Goal: Navigation & Orientation: Find specific page/section

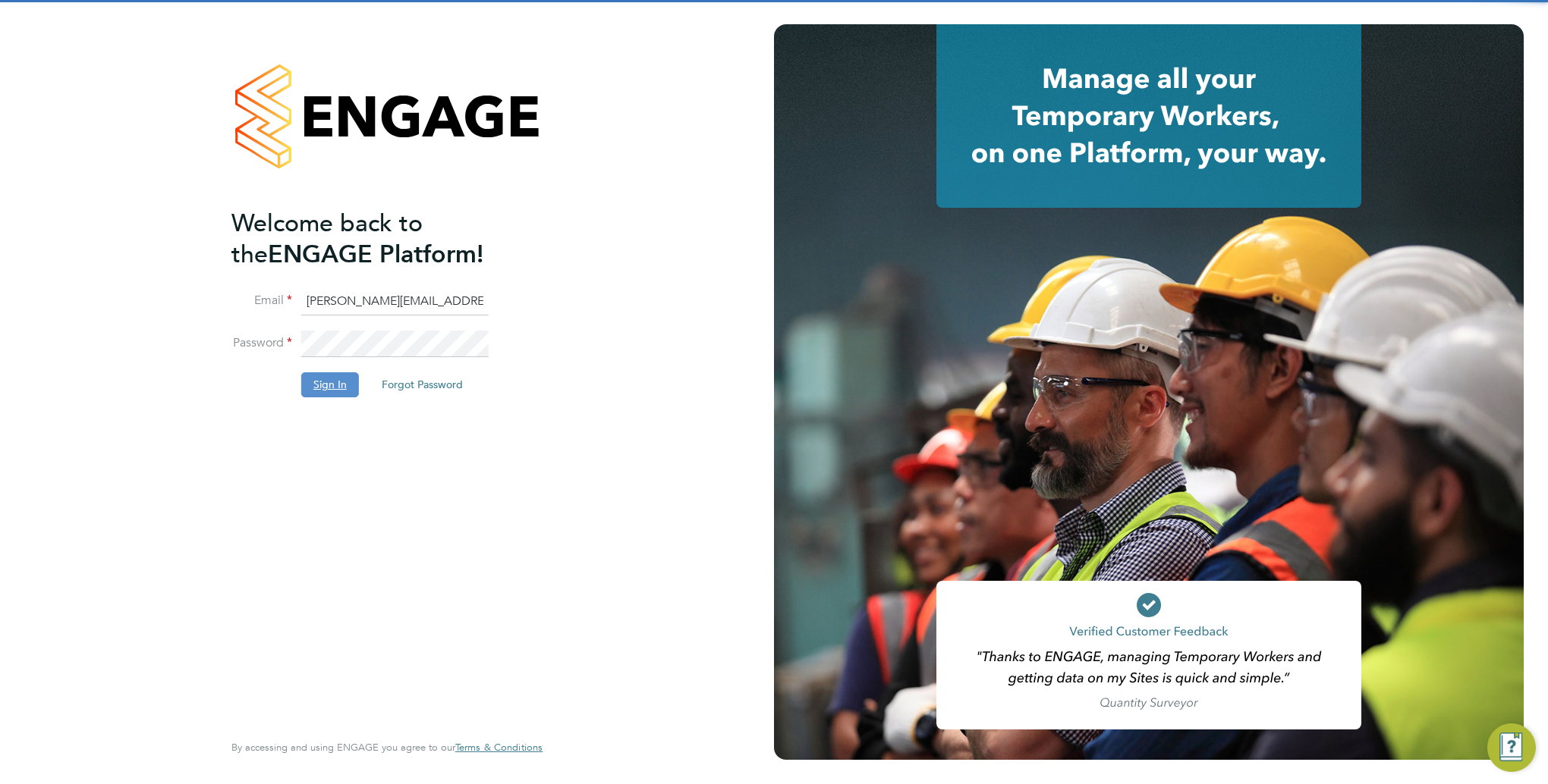
click at [344, 385] on button "Sign In" at bounding box center [330, 384] width 58 height 25
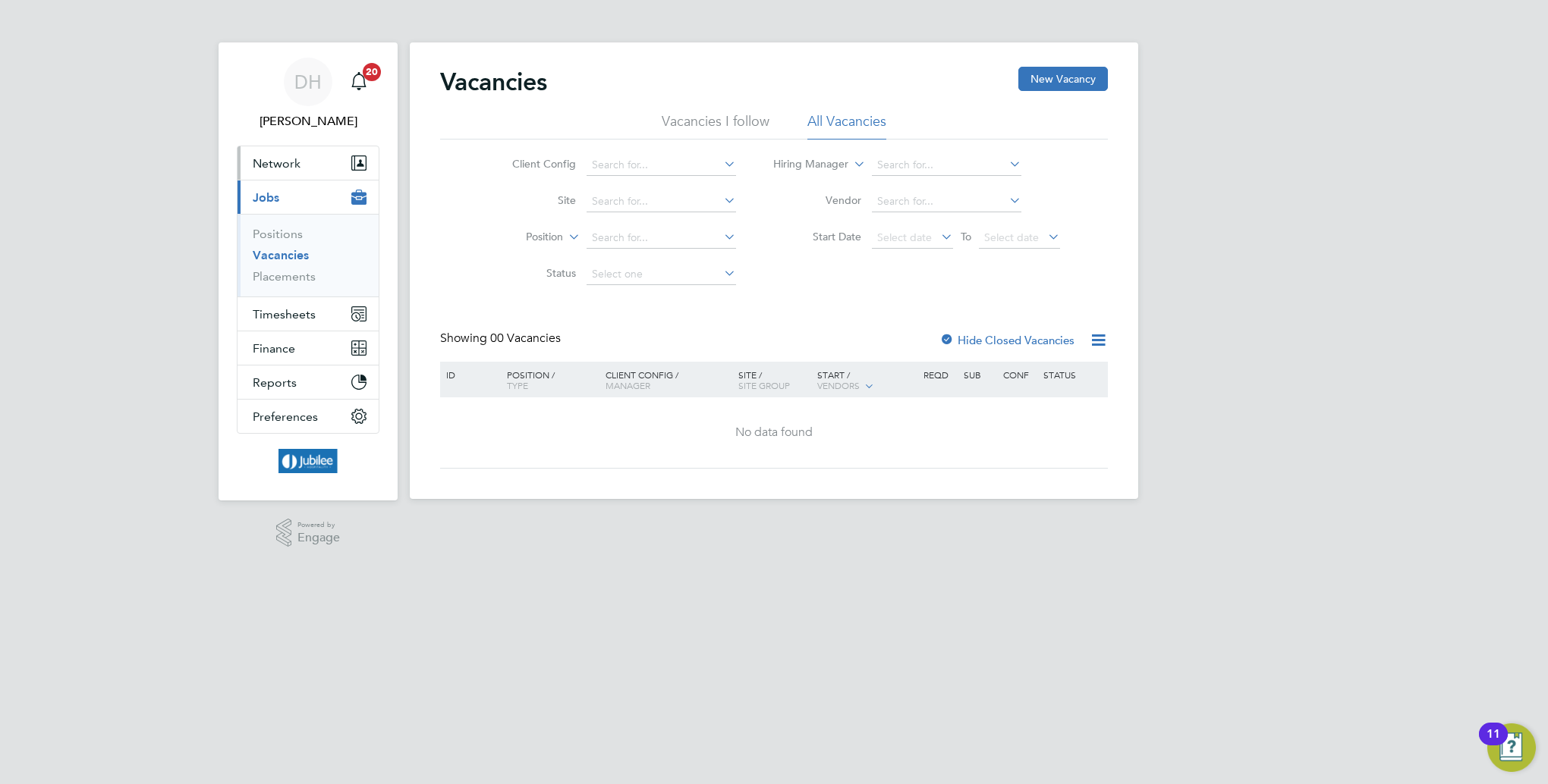
click at [284, 162] on span "Network" at bounding box center [277, 163] width 48 height 14
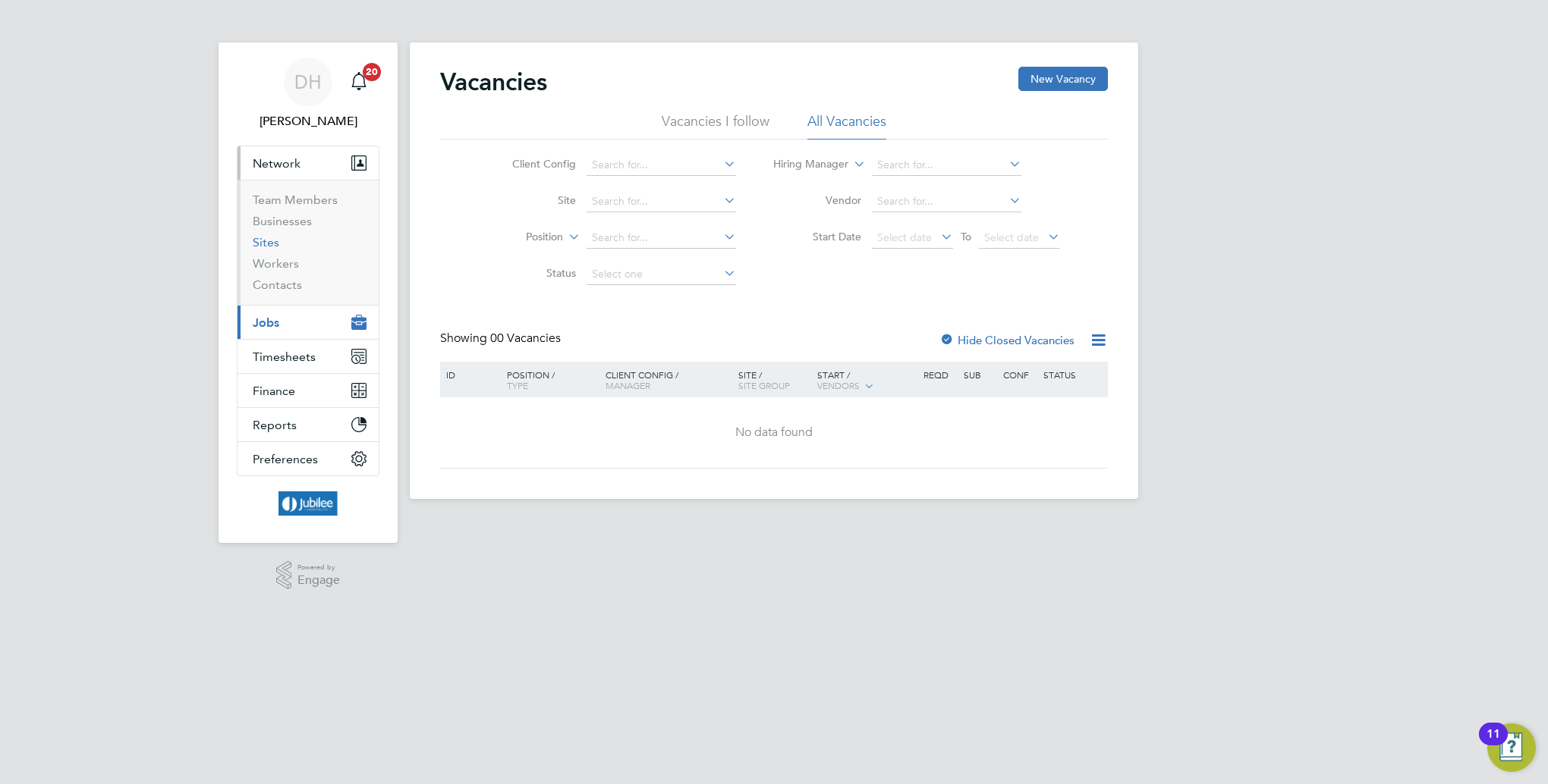
click at [267, 245] on link "Sites" at bounding box center [266, 243] width 26 height 14
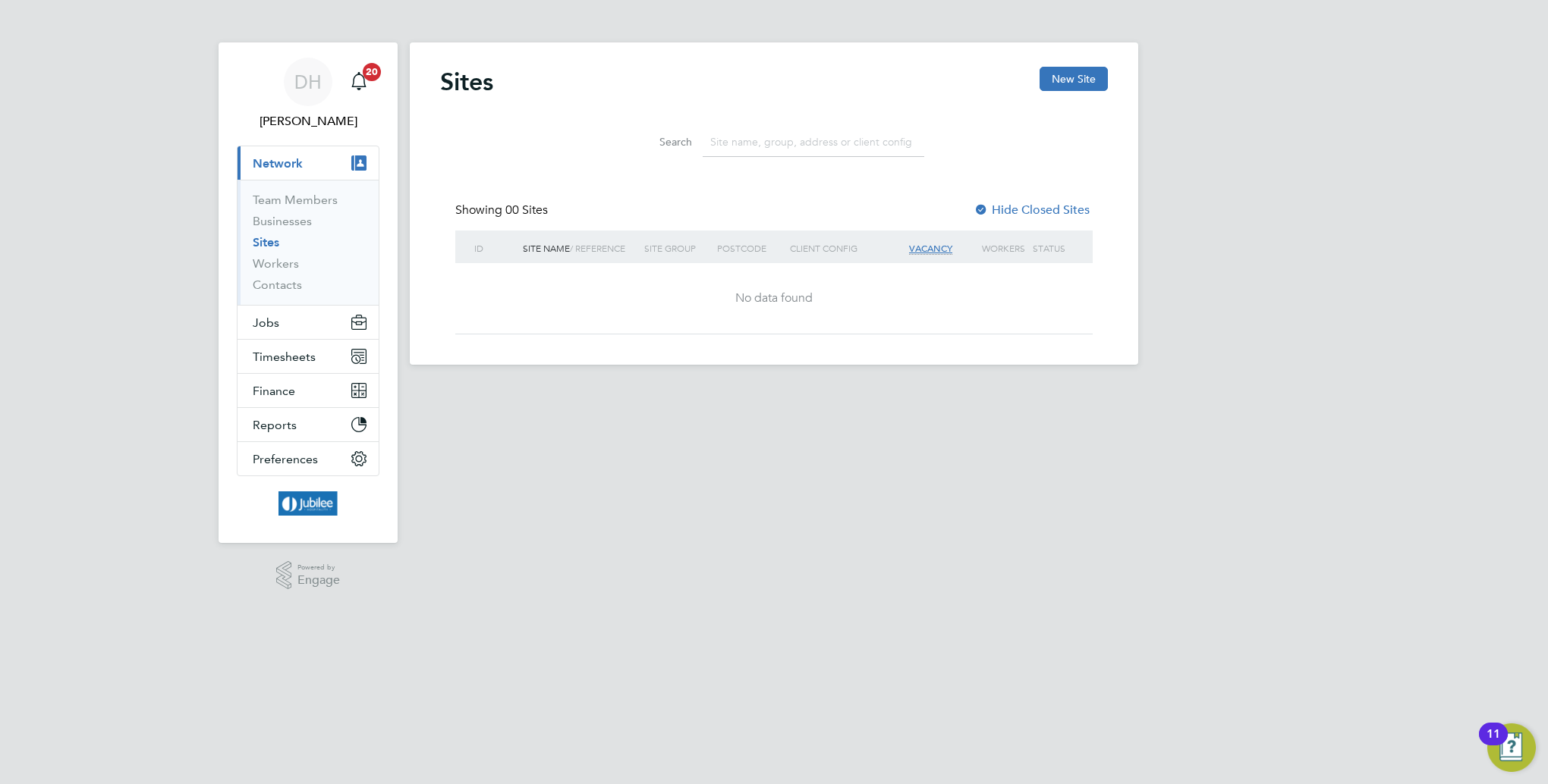
click at [982, 206] on div at bounding box center [981, 210] width 15 height 15
click at [819, 145] on input at bounding box center [813, 142] width 221 height 29
type input "aramark"
click at [273, 321] on span "Jobs" at bounding box center [266, 323] width 26 height 14
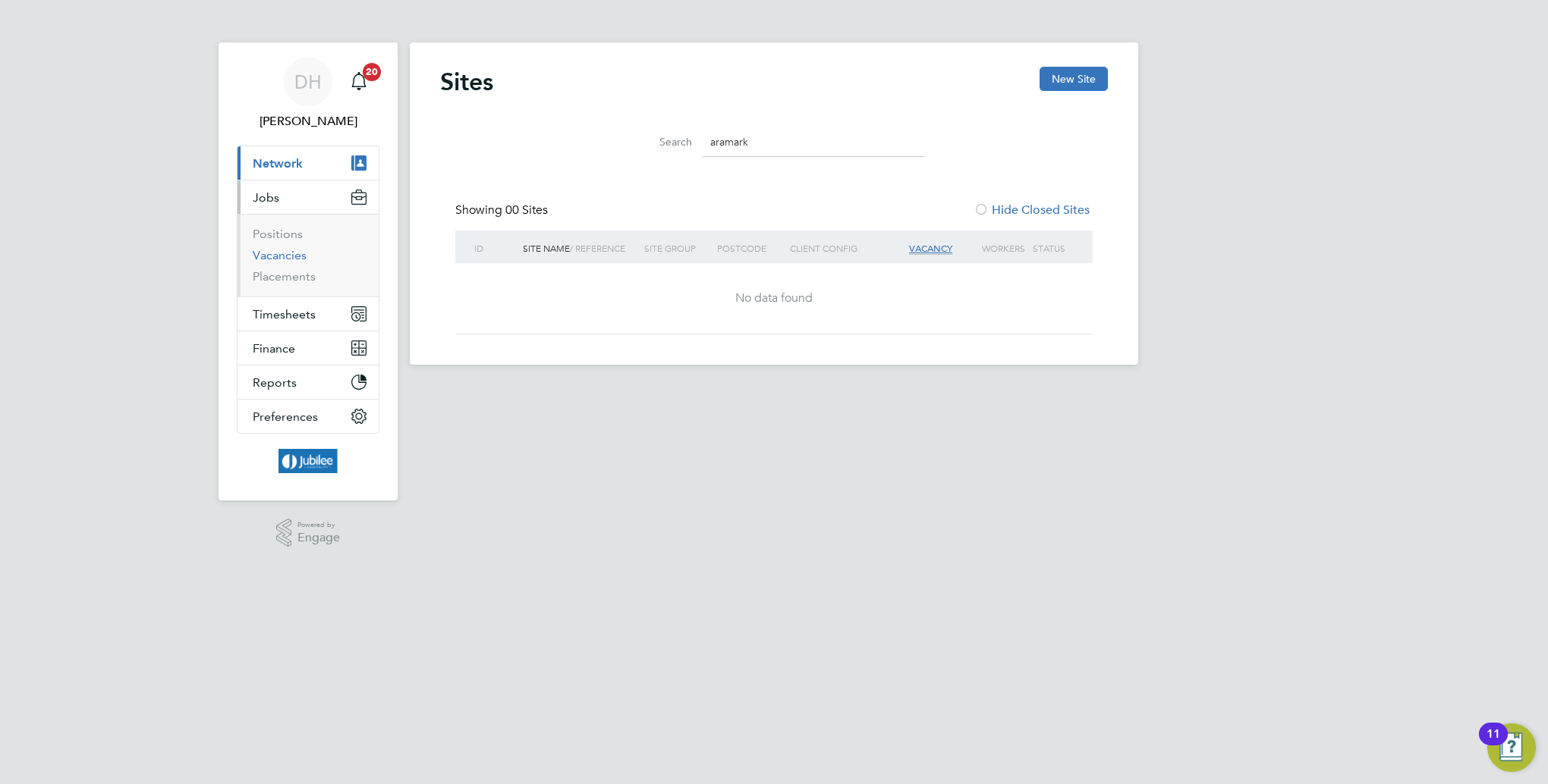
click at [285, 258] on link "Vacancies" at bounding box center [280, 255] width 54 height 14
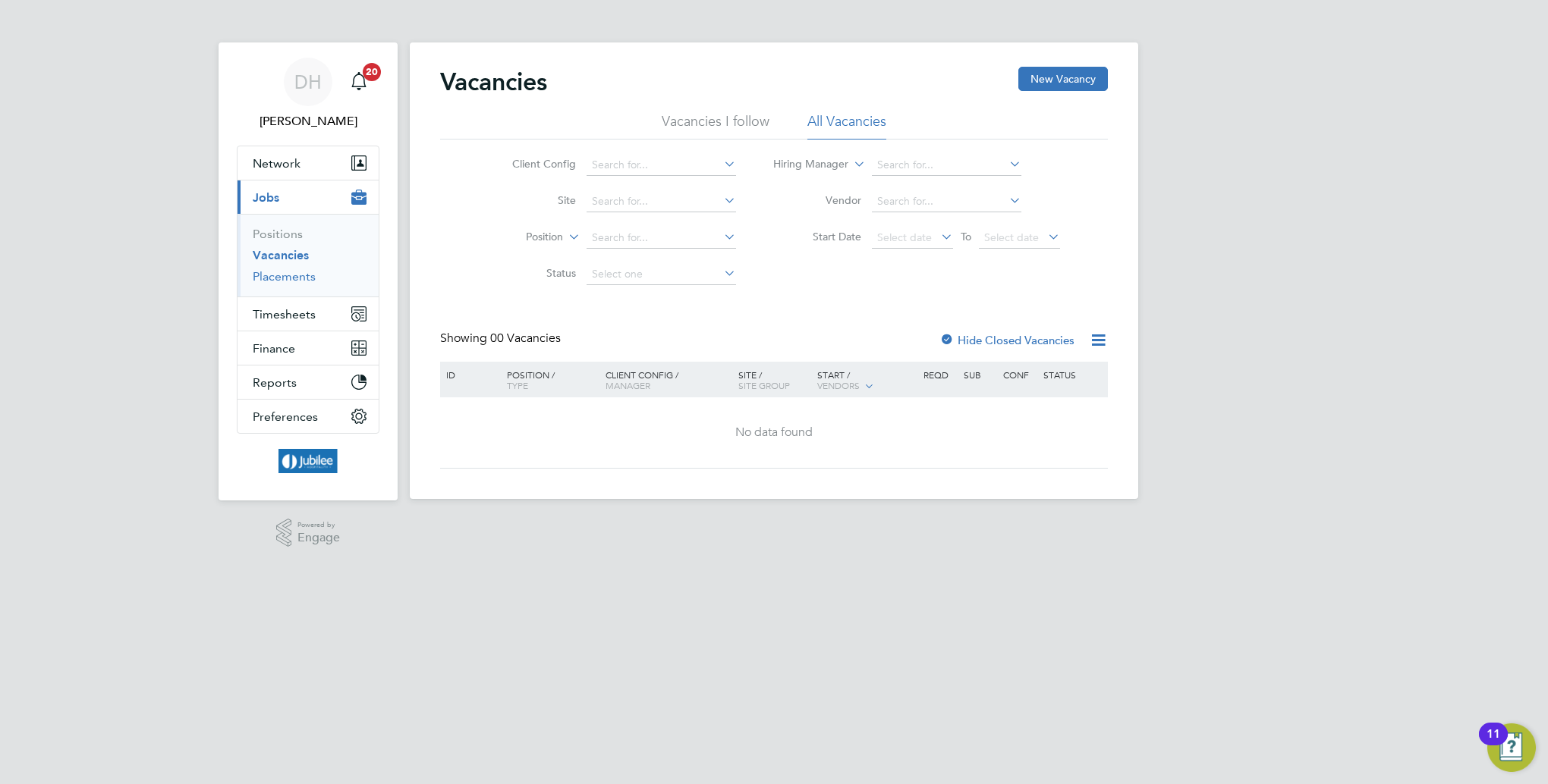
click at [282, 282] on link "Placements" at bounding box center [284, 277] width 63 height 14
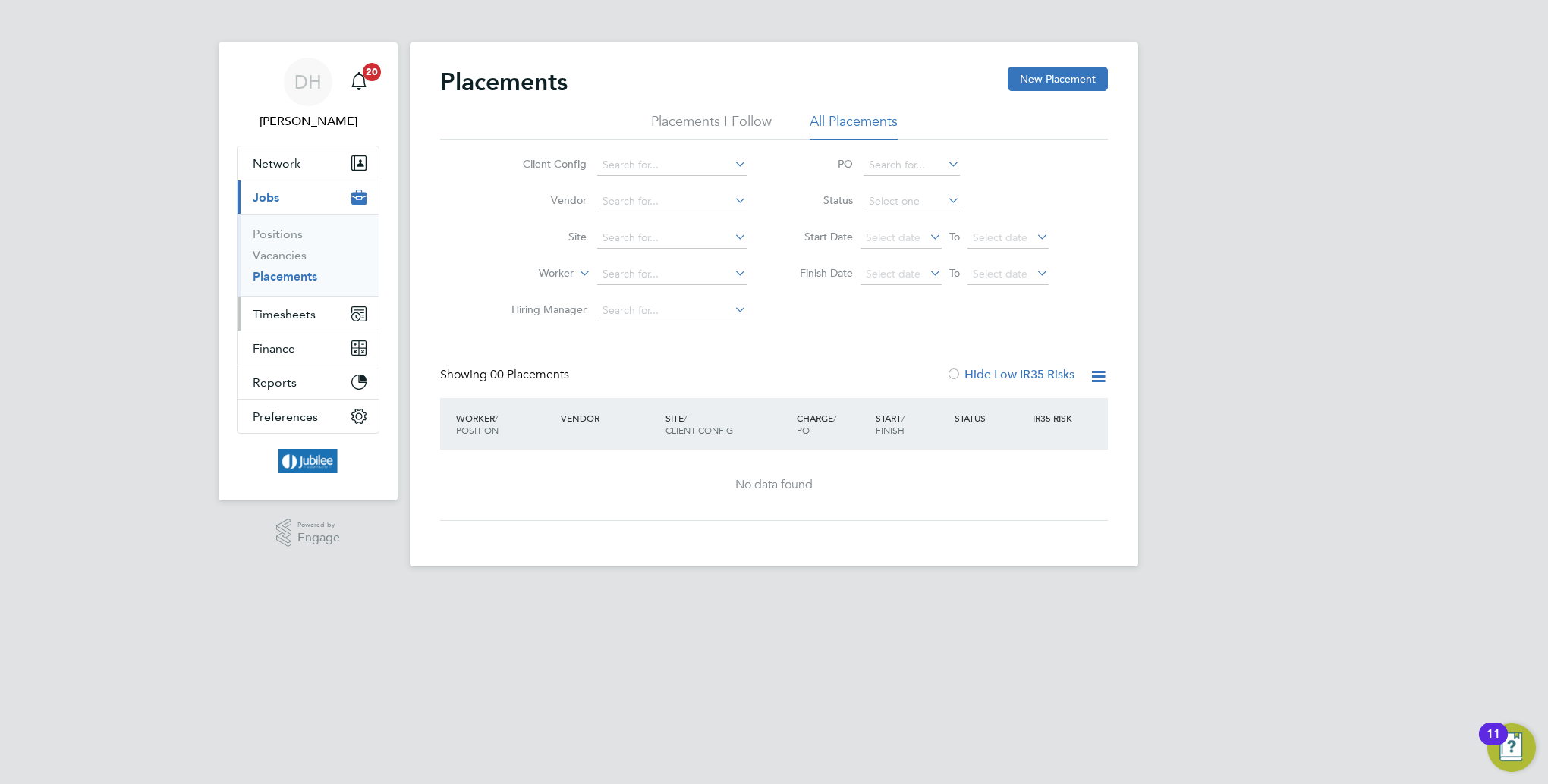
click at [281, 314] on span "Timesheets" at bounding box center [284, 315] width 63 height 14
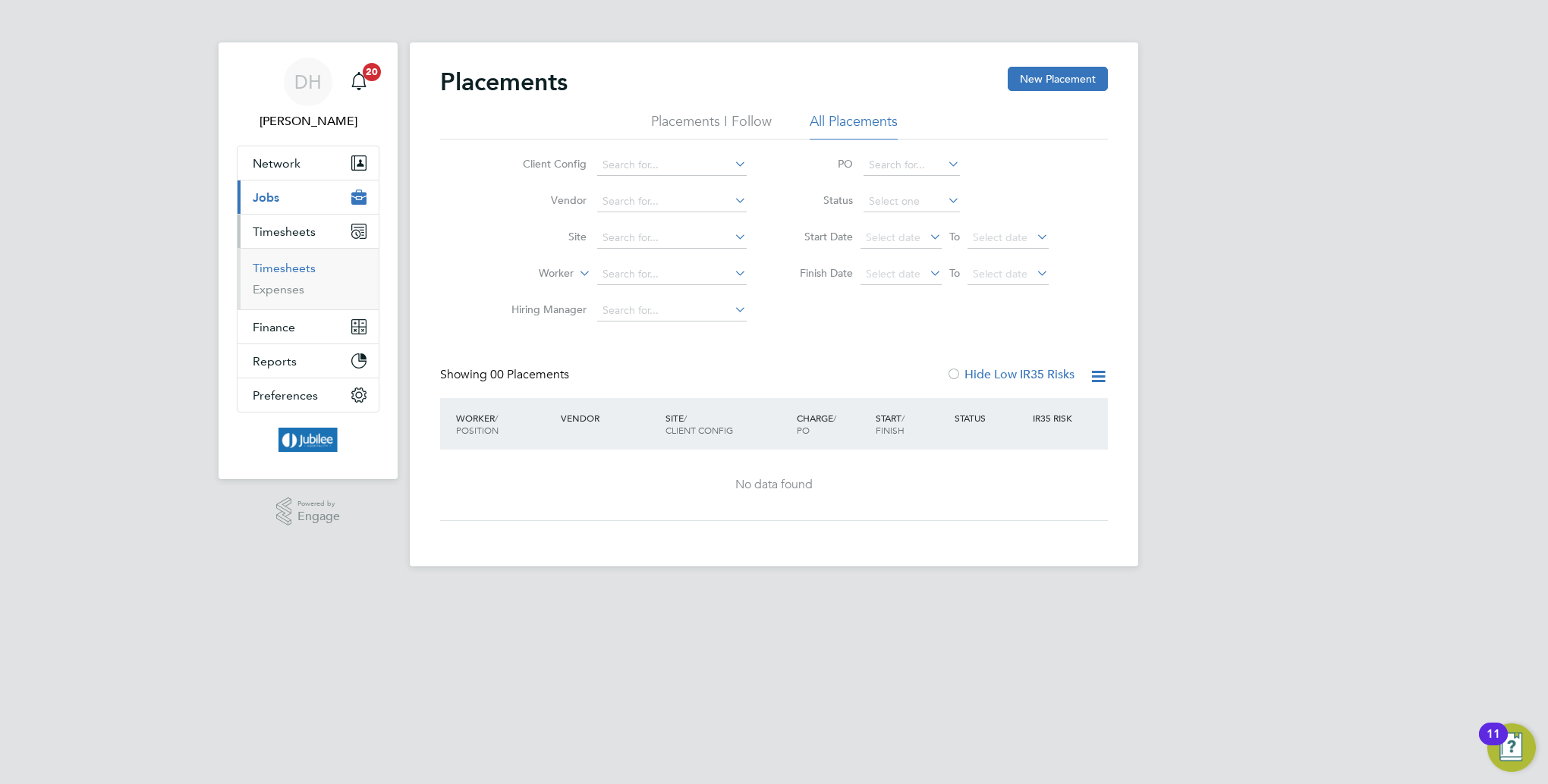
click at [292, 274] on link "Timesheets" at bounding box center [284, 268] width 63 height 14
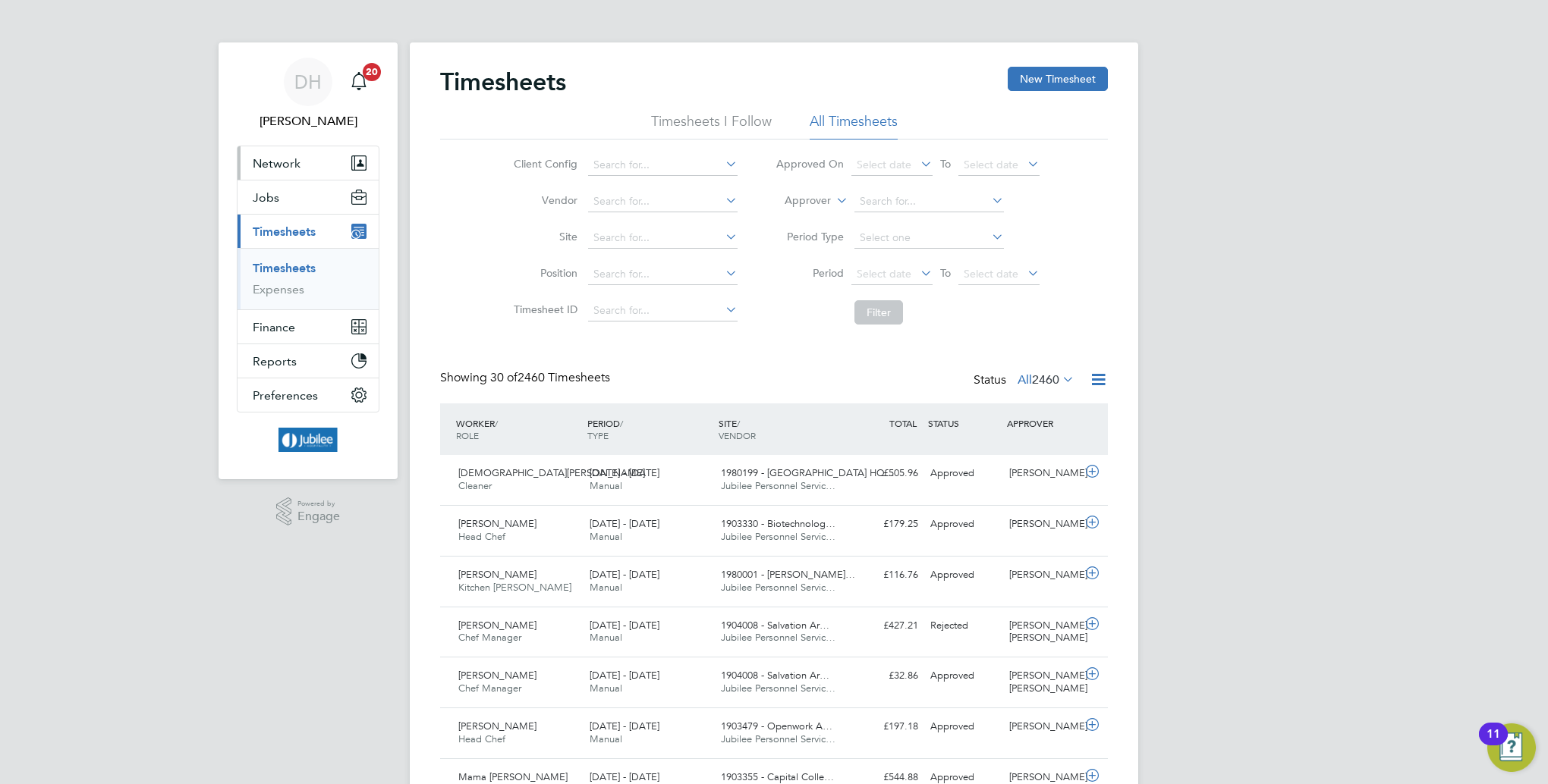
click at [262, 163] on span "Network" at bounding box center [277, 163] width 48 height 14
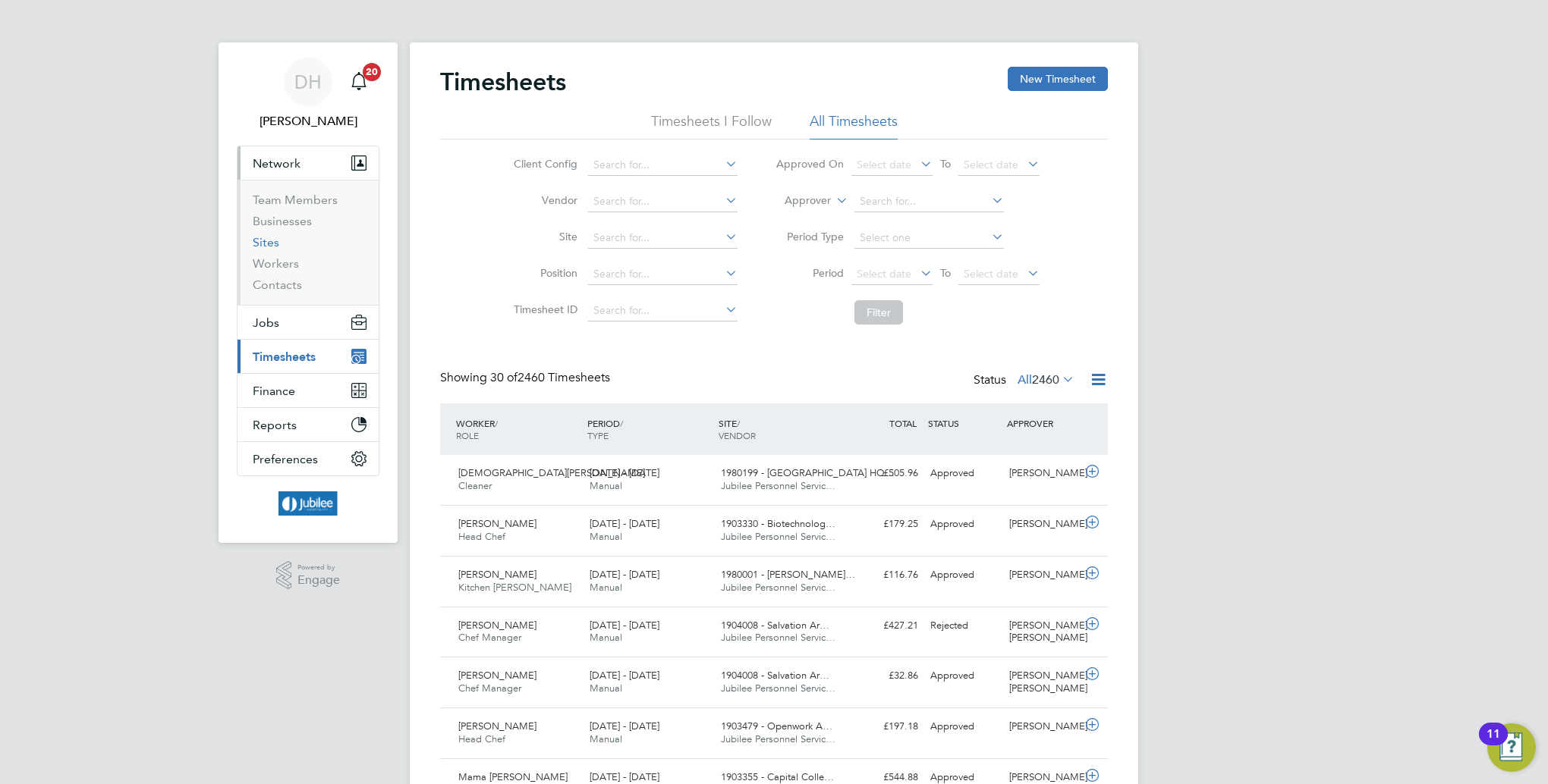
click at [270, 244] on link "Sites" at bounding box center [266, 243] width 26 height 14
